Goal: Check status: Check status

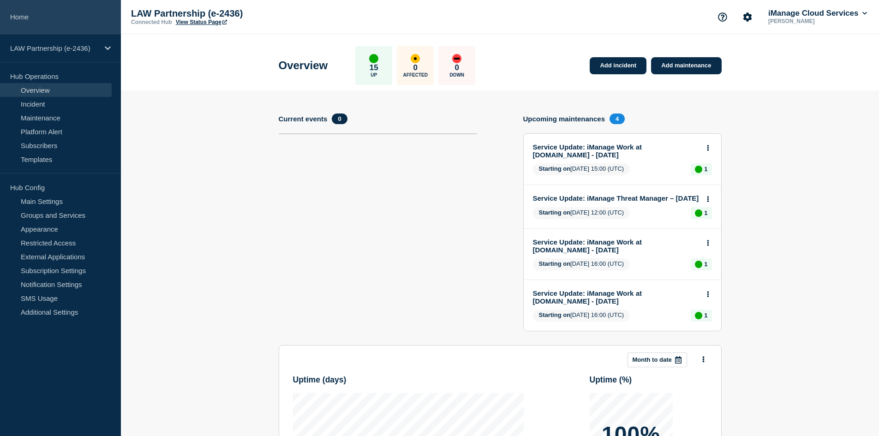
drag, startPoint x: 37, startPoint y: 34, endPoint x: 35, endPoint y: 17, distance: 17.2
click at [37, 35] on div "LAW Partnership (e-2436)" at bounding box center [60, 48] width 121 height 28
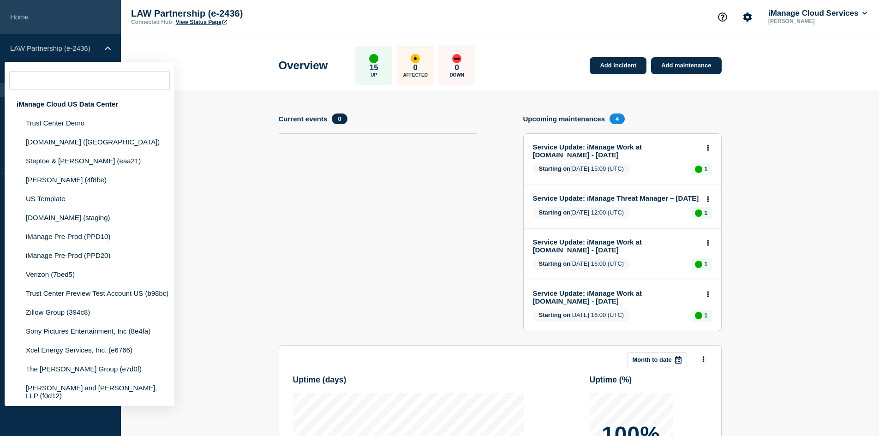
click at [35, 17] on link "Home" at bounding box center [60, 17] width 121 height 34
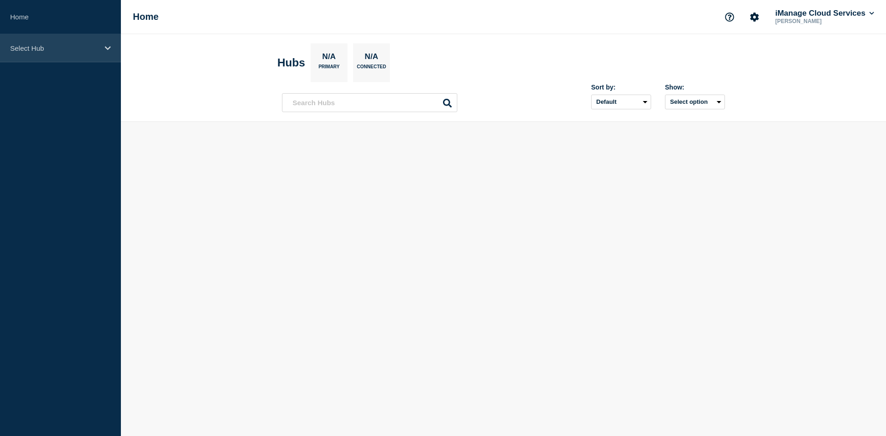
click at [58, 52] on p "Select Hub" at bounding box center [54, 48] width 89 height 8
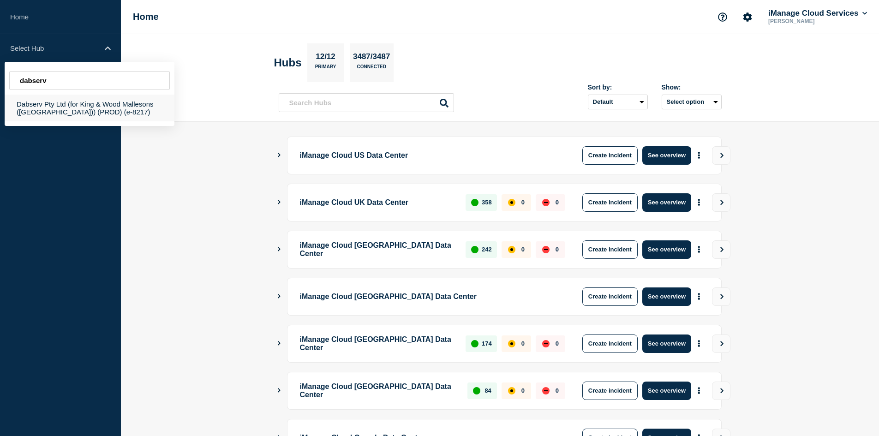
type input "dabserv"
click at [80, 104] on div "Dabserv Pty Ltd (for King & Wood Mallesons ([GEOGRAPHIC_DATA])) (PROD) (e-8217)" at bounding box center [90, 108] width 170 height 27
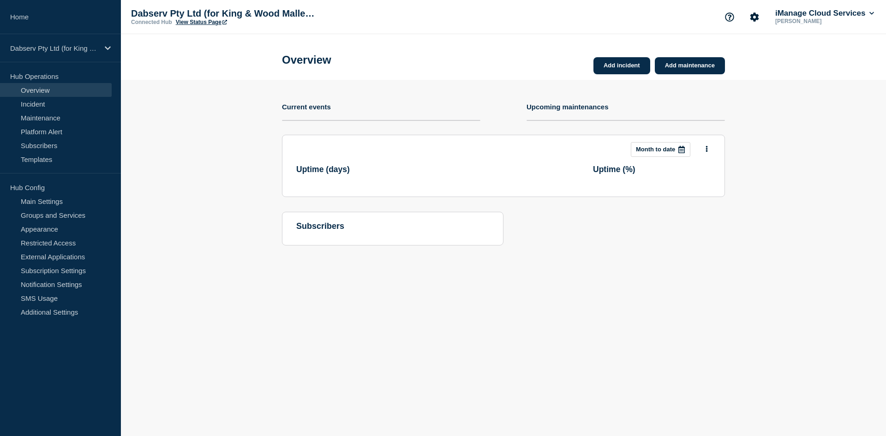
click at [210, 20] on link "View Status Page" at bounding box center [201, 22] width 51 height 6
